Goal: Task Accomplishment & Management: Complete application form

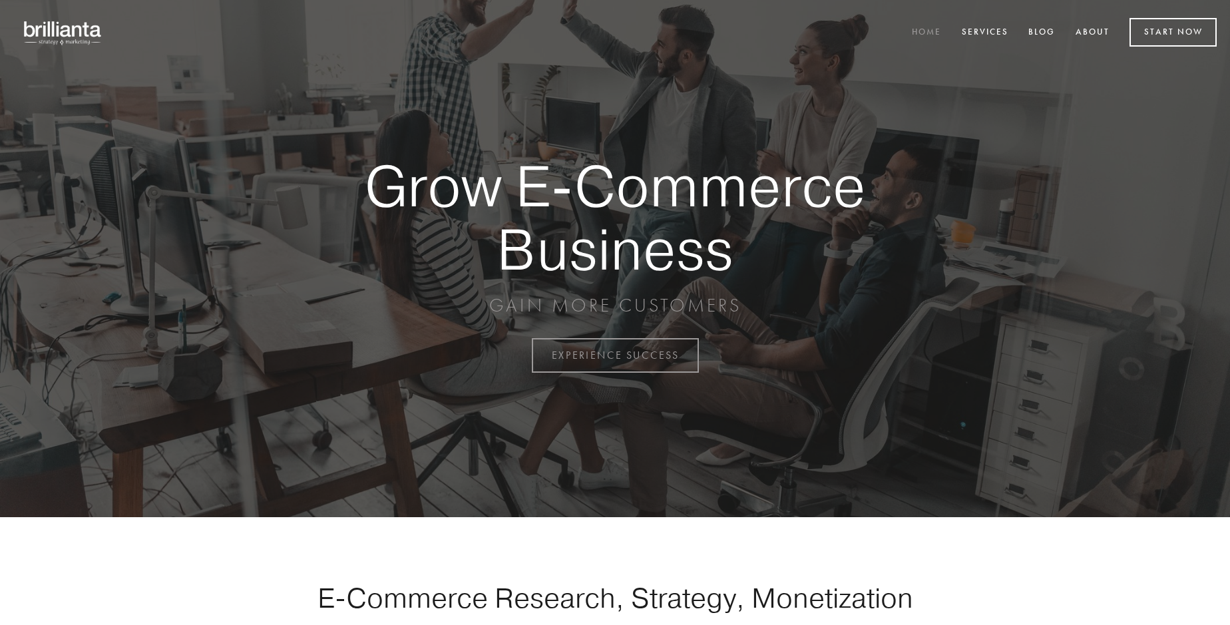
scroll to position [3489, 0]
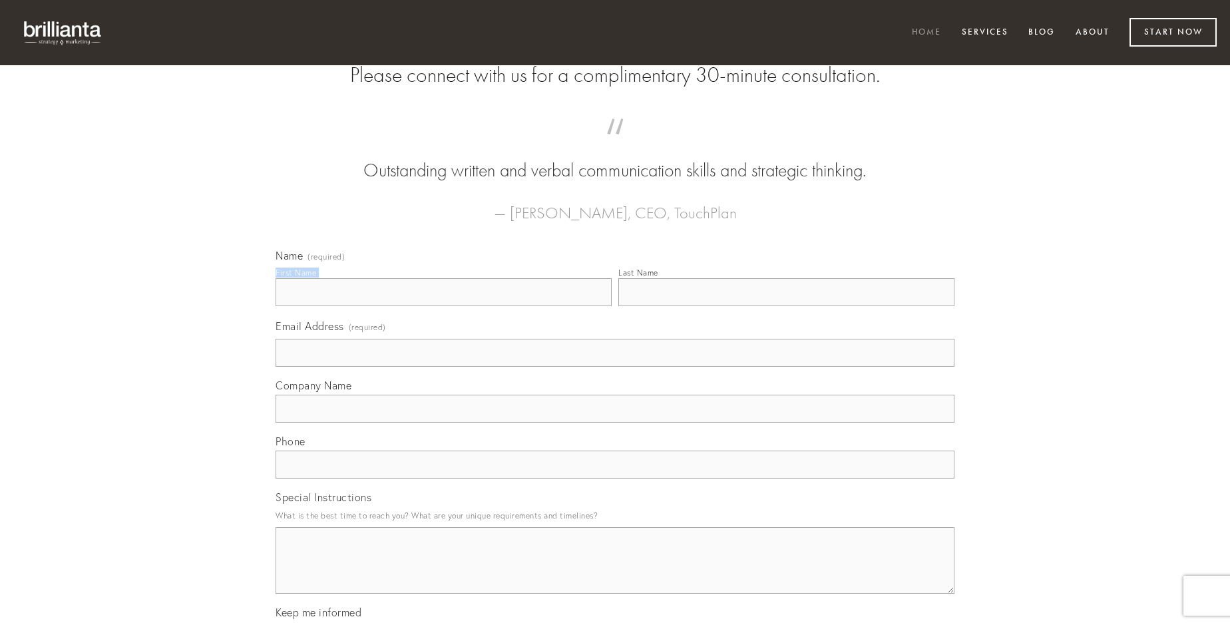
type input "[PERSON_NAME]"
click at [786, 306] on input "Last Name" at bounding box center [786, 292] width 336 height 28
type input "[PERSON_NAME]"
click at [615, 367] on input "Email Address (required)" at bounding box center [615, 353] width 679 height 28
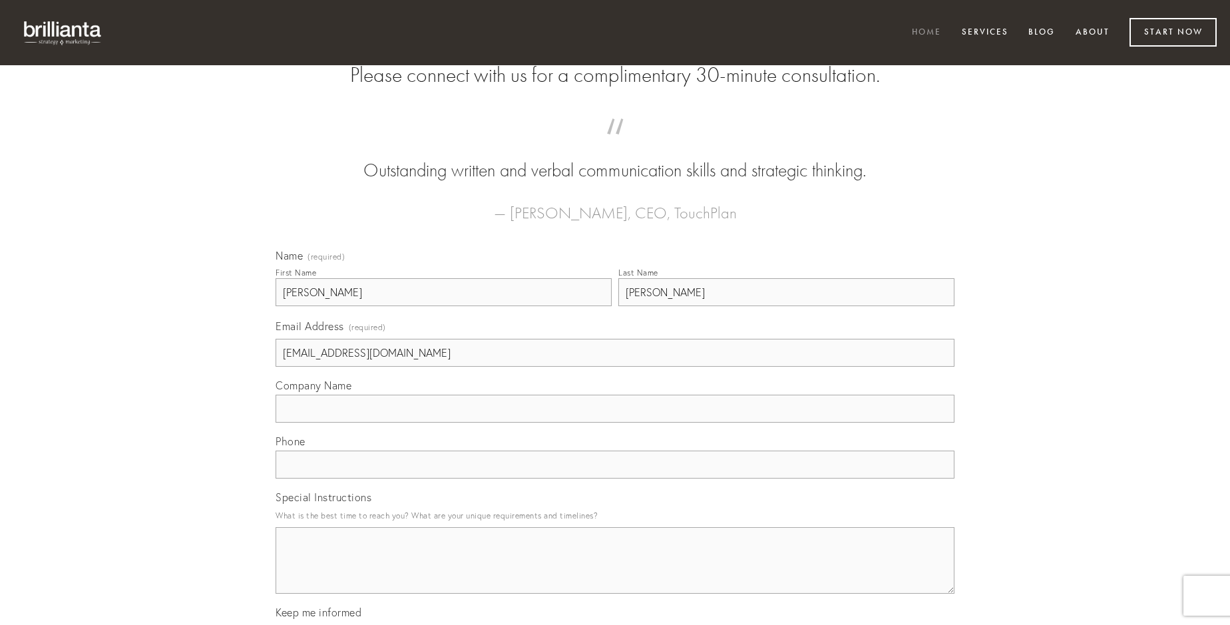
type input "[EMAIL_ADDRESS][DOMAIN_NAME]"
click at [615, 423] on input "Company Name" at bounding box center [615, 409] width 679 height 28
type input "beatus"
click at [615, 479] on input "text" at bounding box center [615, 465] width 679 height 28
click at [615, 572] on textarea "Special Instructions" at bounding box center [615, 560] width 679 height 67
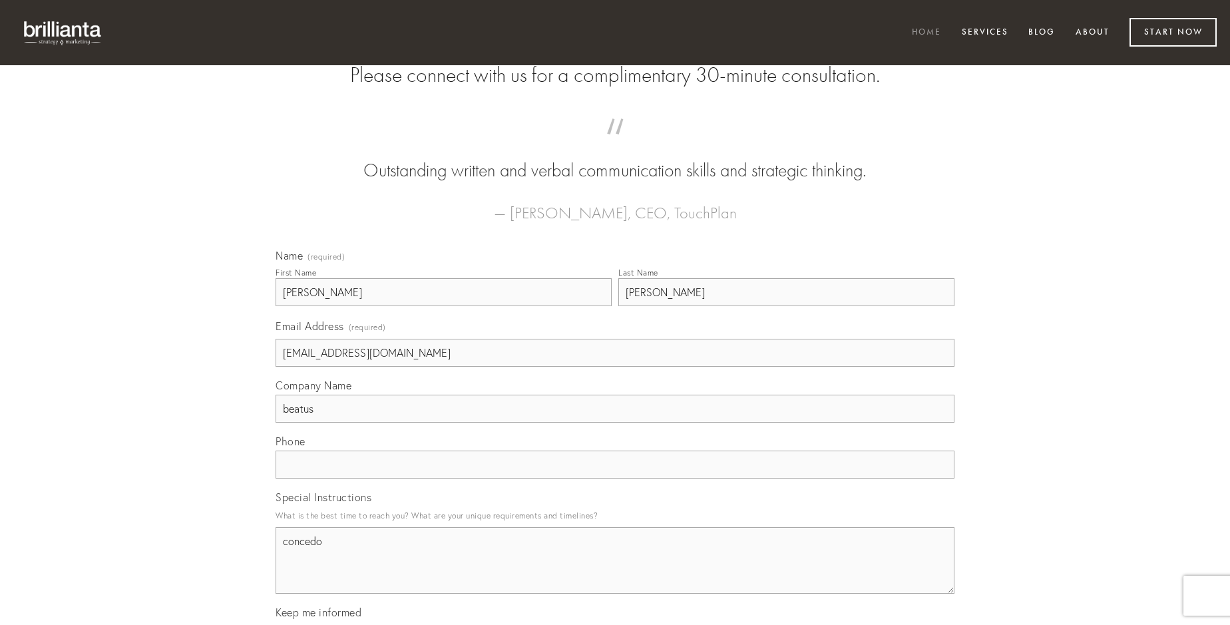
type textarea "concedo"
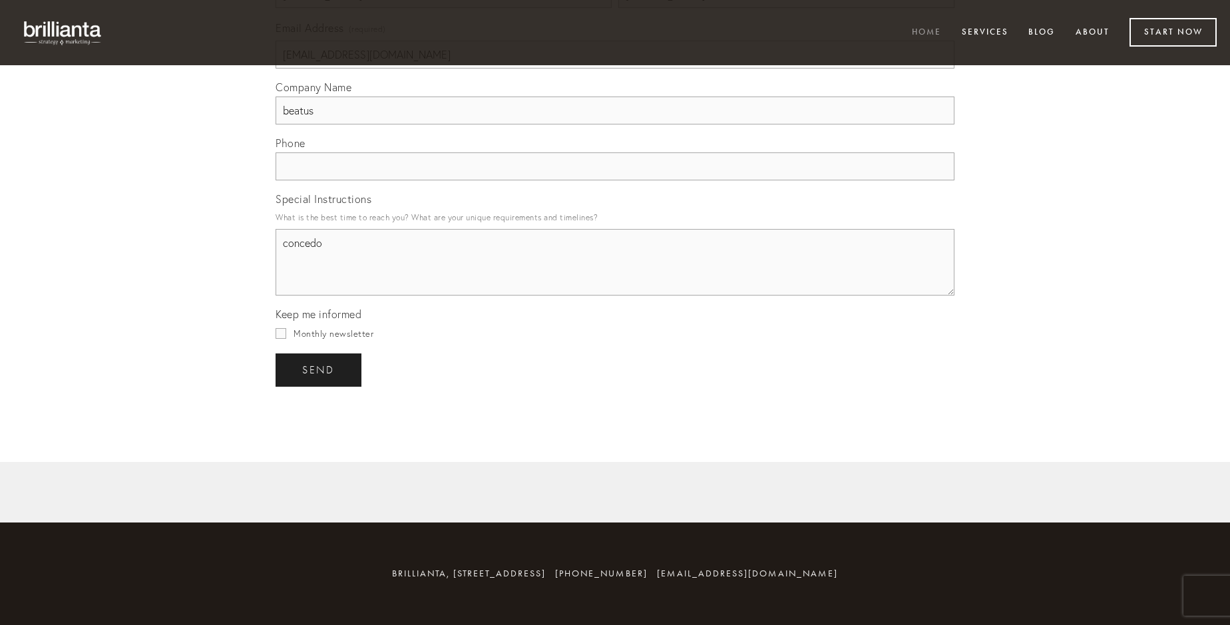
click at [320, 369] on span "send" at bounding box center [318, 370] width 33 height 12
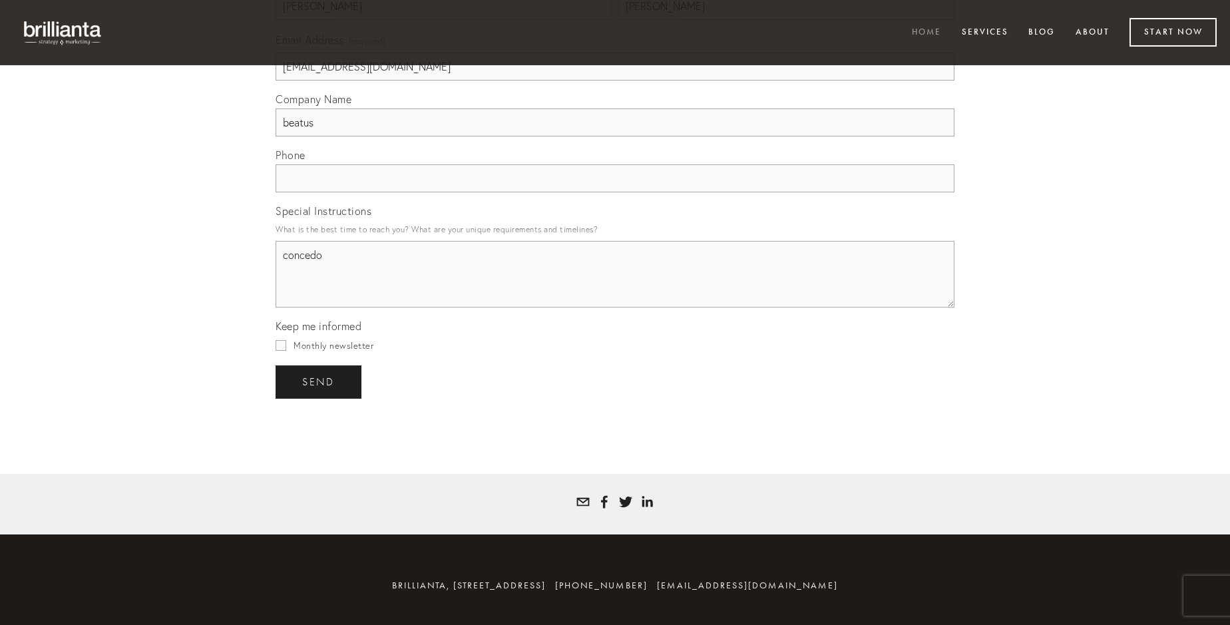
scroll to position [3450, 0]
